Goal: Browse casually

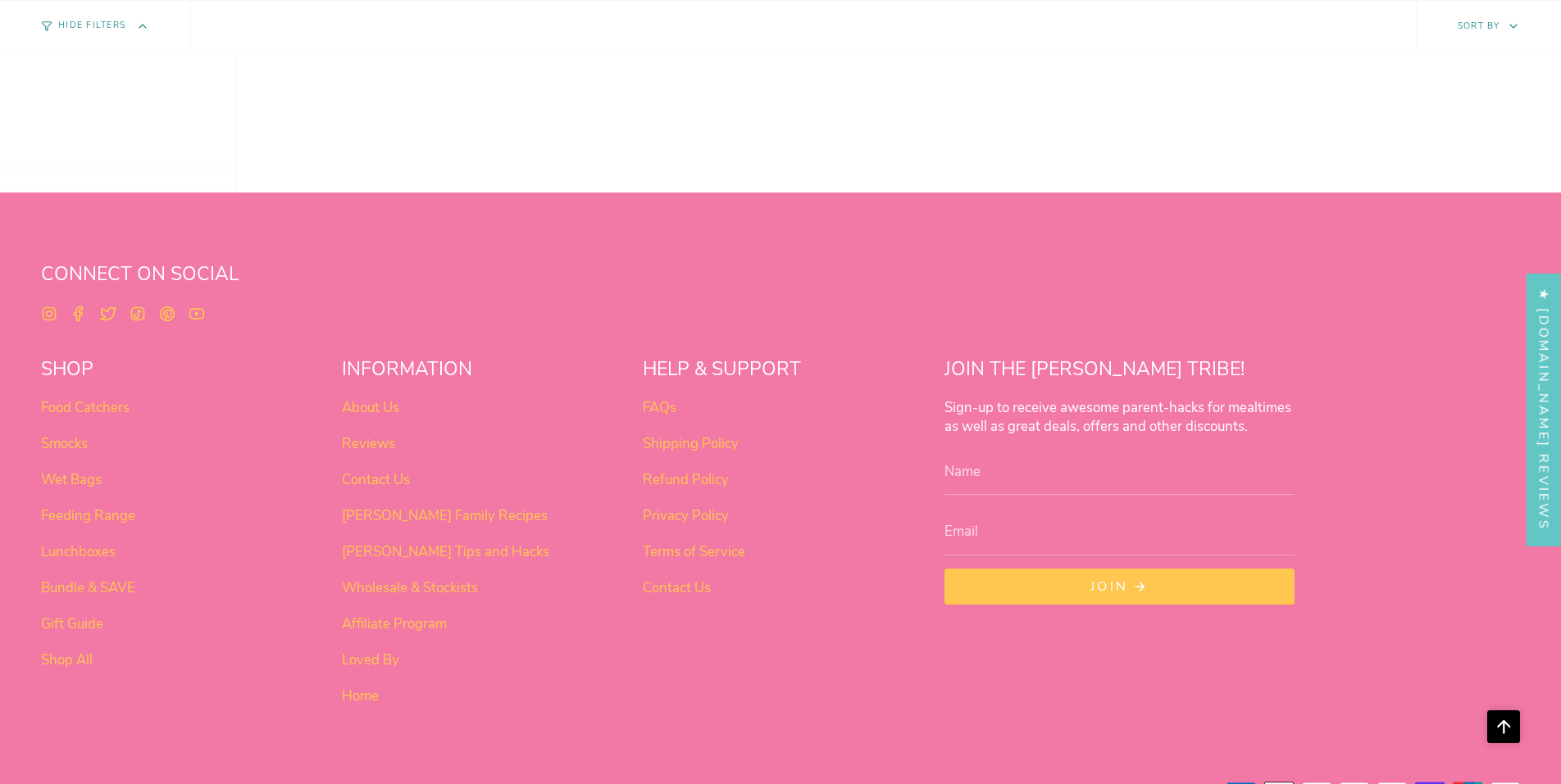
scroll to position [1409, 0]
